Goal: Information Seeking & Learning: Understand process/instructions

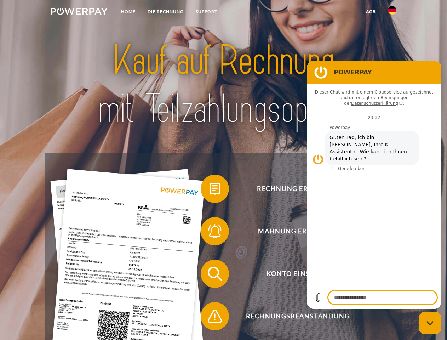
click at [79, 12] on img at bounding box center [79, 11] width 57 height 7
click at [392, 12] on img at bounding box center [392, 10] width 9 height 9
click at [371, 12] on link "agb" at bounding box center [371, 11] width 22 height 13
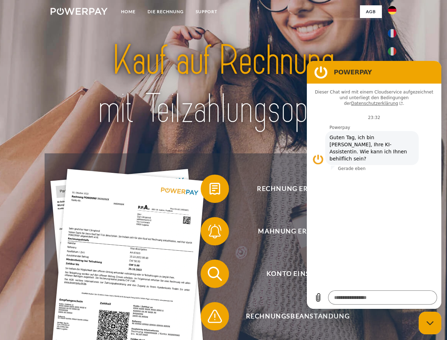
click at [210, 190] on span at bounding box center [204, 188] width 35 height 35
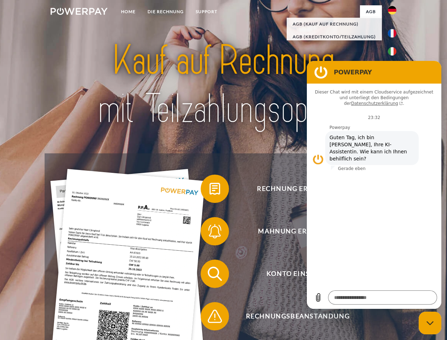
click at [210, 233] on span at bounding box center [204, 231] width 35 height 35
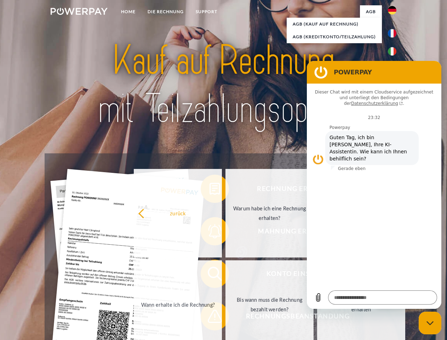
click at [226, 275] on link "Bis wann muss die Rechnung bezahlt werden?" at bounding box center [270, 304] width 88 height 89
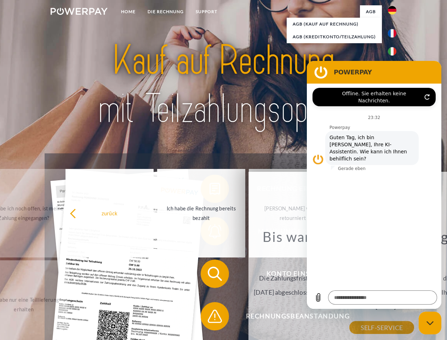
click at [210, 318] on span at bounding box center [204, 316] width 35 height 35
click at [430, 323] on icon "Messaging-Fenster schließen" at bounding box center [430, 323] width 7 height 5
type textarea "*"
